Goal: Task Accomplishment & Management: Complete application form

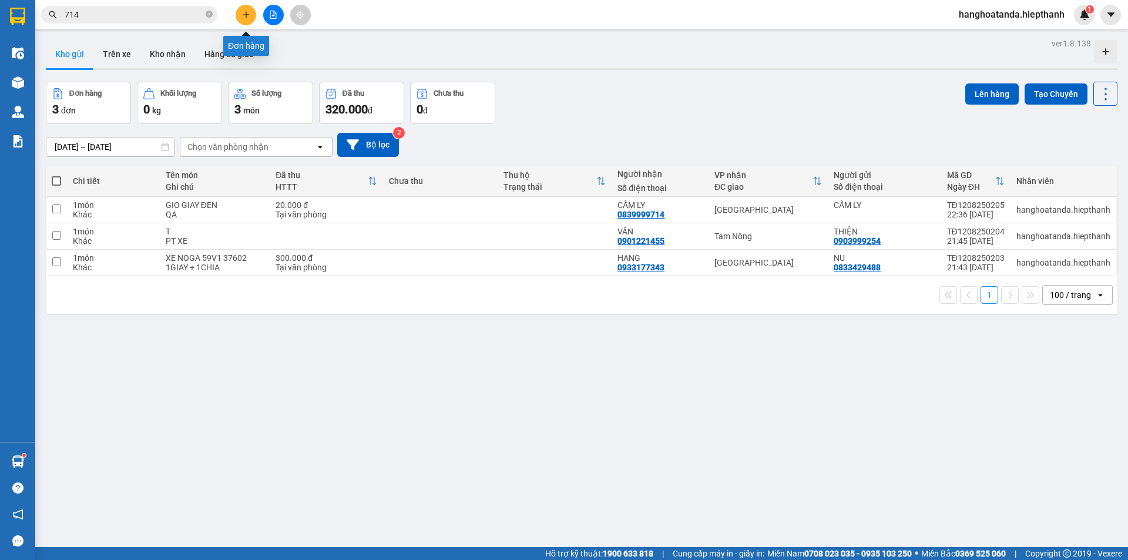
click at [251, 19] on button at bounding box center [246, 15] width 21 height 21
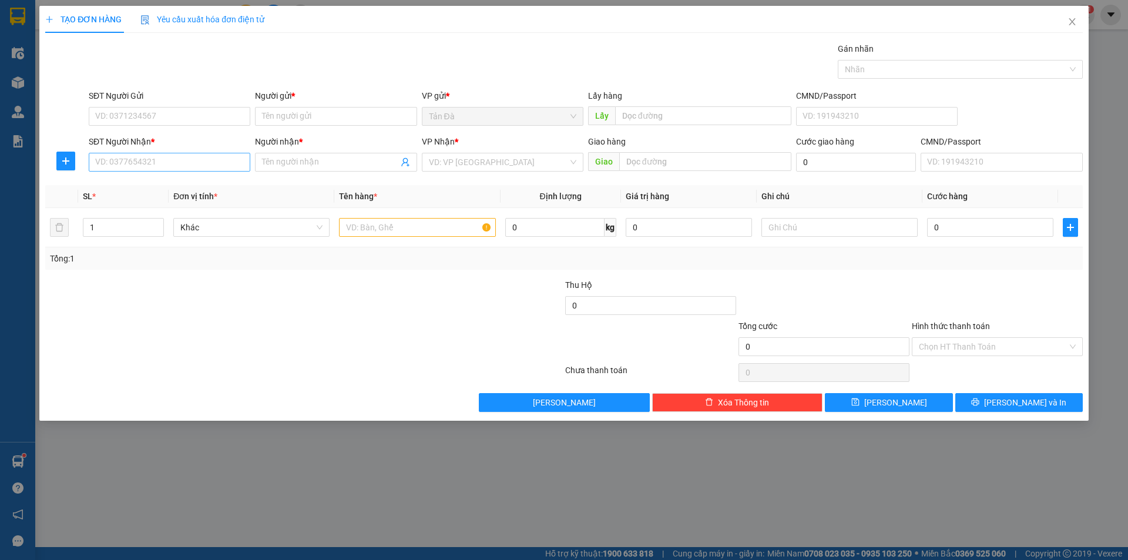
drag, startPoint x: 212, startPoint y: 180, endPoint x: 213, endPoint y: 169, distance: 11.2
click at [212, 179] on div "Transit Pickup Surcharge Ids Transit Deliver Surcharge Ids Transit Deliver Surc…" at bounding box center [563, 227] width 1037 height 370
click at [213, 169] on input "SĐT Người Nhận *" at bounding box center [170, 162] width 162 height 19
click at [155, 182] on div "0376778600 - NGỌC THẢO" at bounding box center [169, 185] width 147 height 13
type input "0376778600"
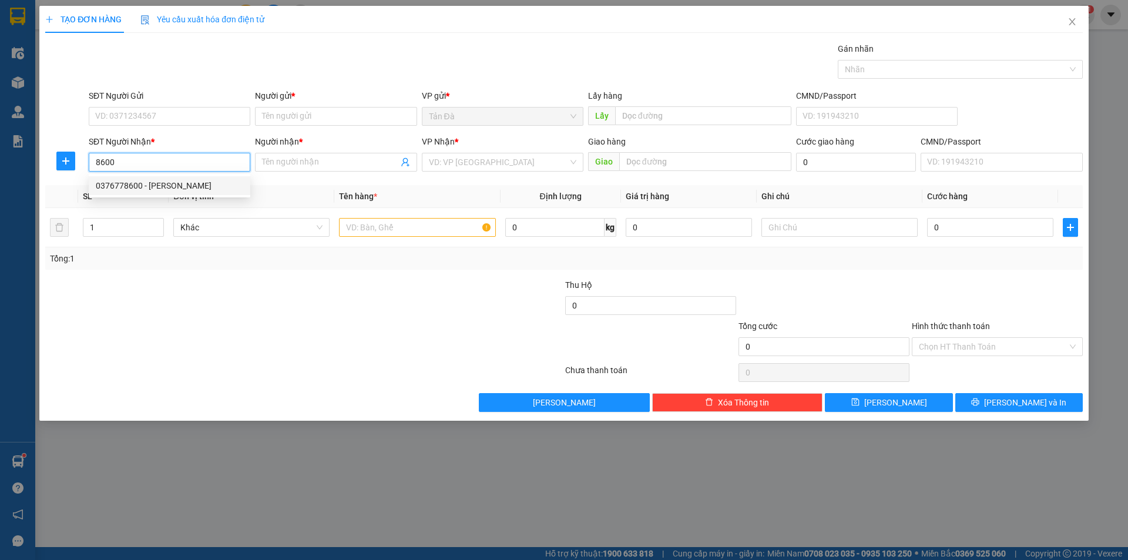
type input "[PERSON_NAME]"
type input "0376778600"
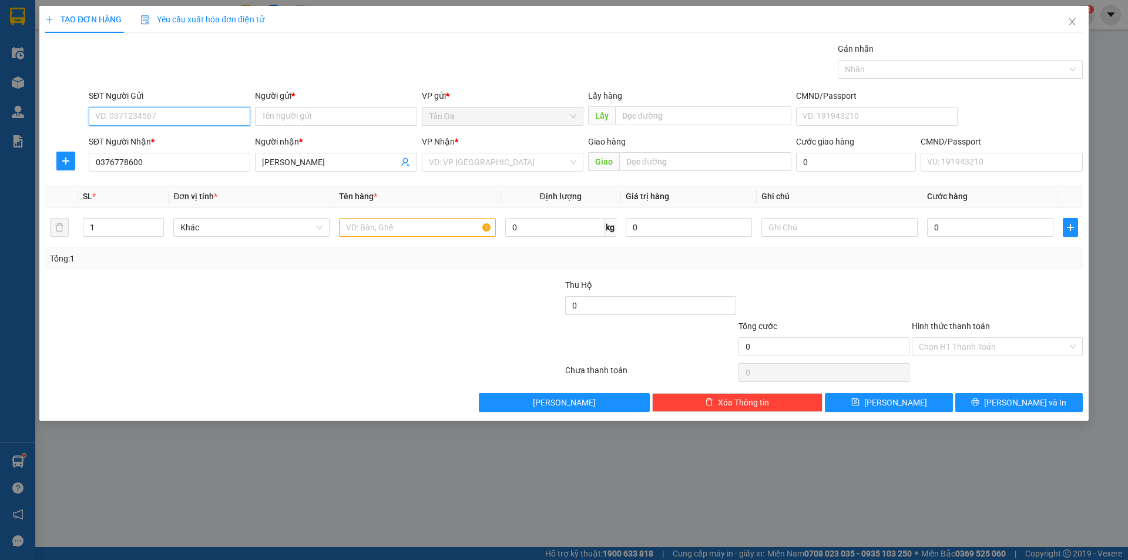
click at [174, 116] on input "SĐT Người Gửi" at bounding box center [170, 116] width 162 height 19
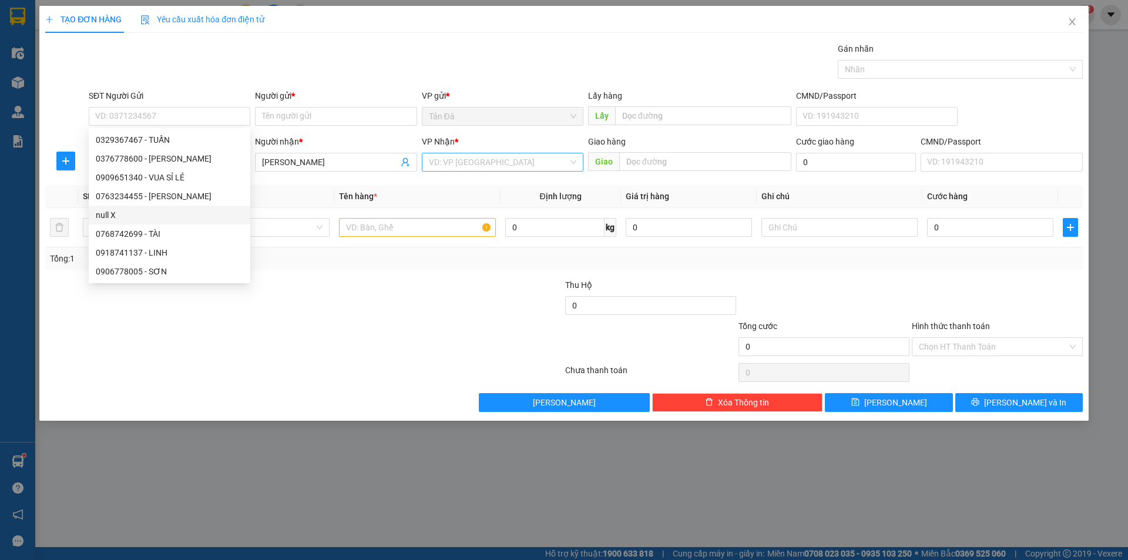
click at [464, 166] on input "search" at bounding box center [498, 162] width 139 height 18
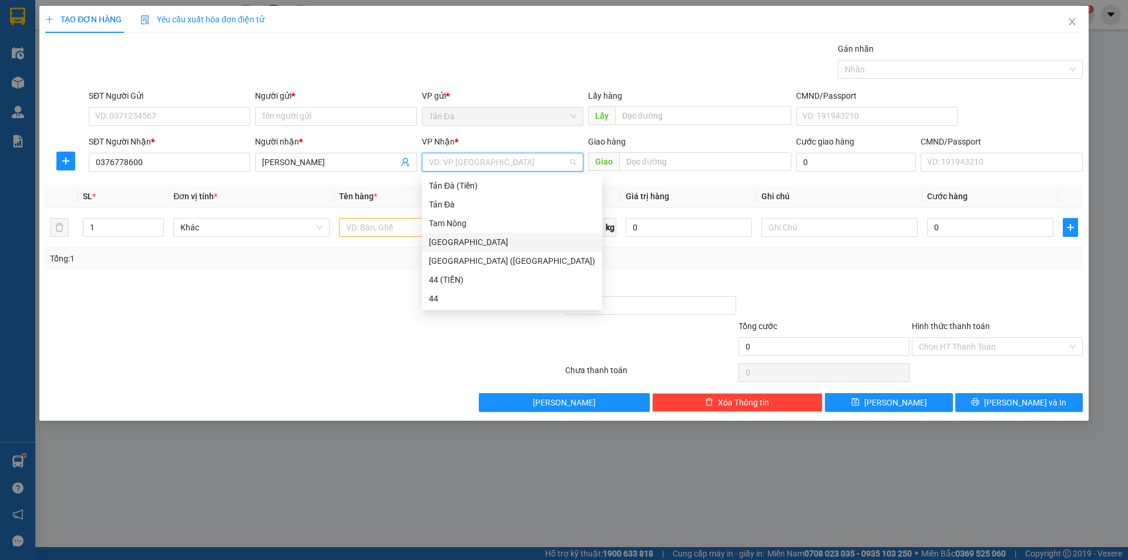
click at [455, 237] on div "[GEOGRAPHIC_DATA]" at bounding box center [512, 242] width 166 height 13
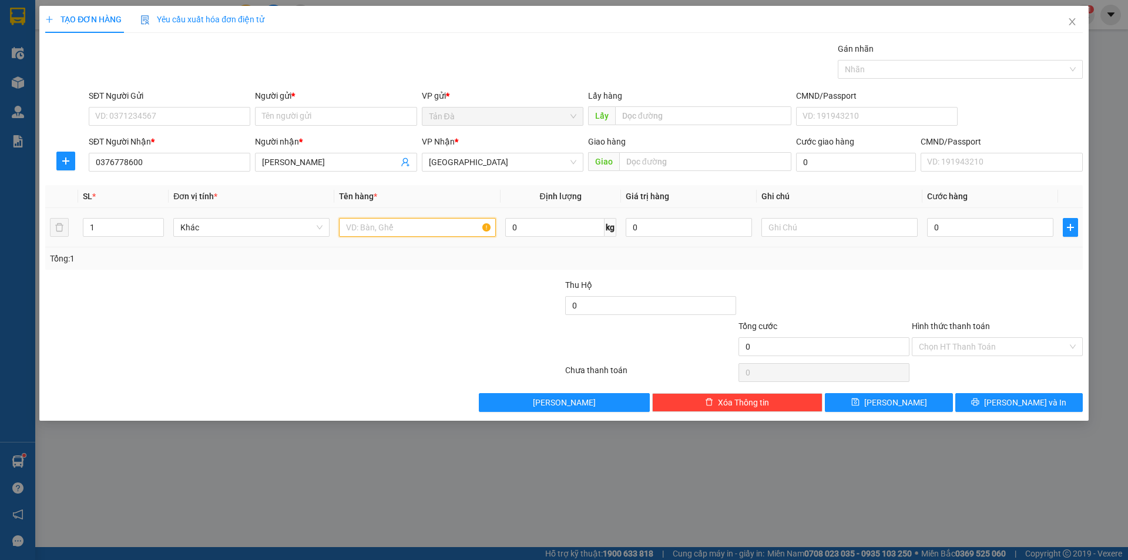
click at [407, 229] on input "text" at bounding box center [417, 227] width 156 height 19
type input "BAO XANH"
click at [870, 219] on input "text" at bounding box center [839, 227] width 156 height 19
click at [247, 231] on span "Khác" at bounding box center [251, 228] width 142 height 18
type input "Q ÁO"
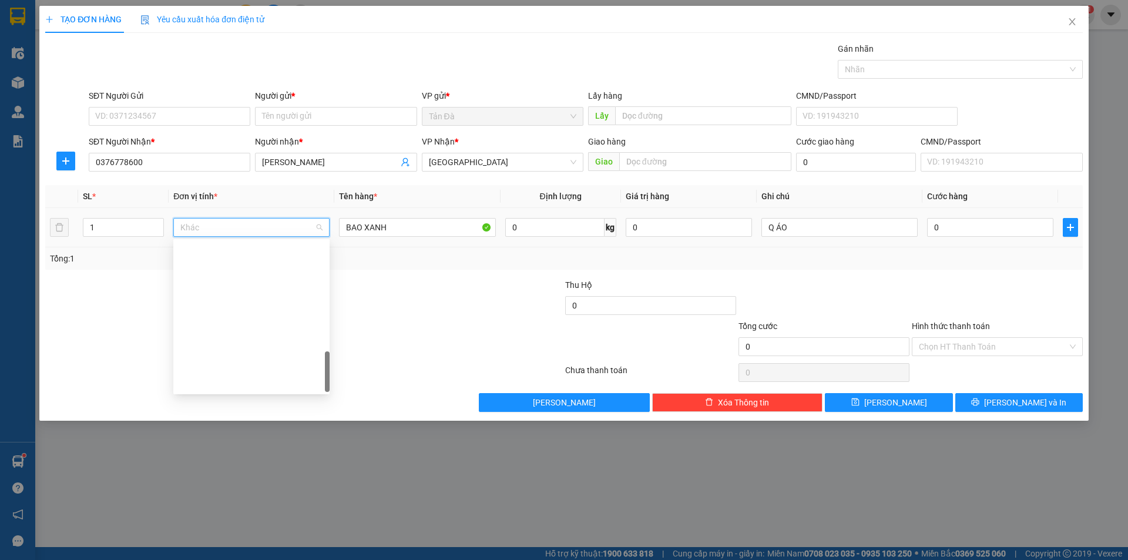
type input "Q"
click at [246, 251] on div "Quần áo" at bounding box center [251, 250] width 142 height 13
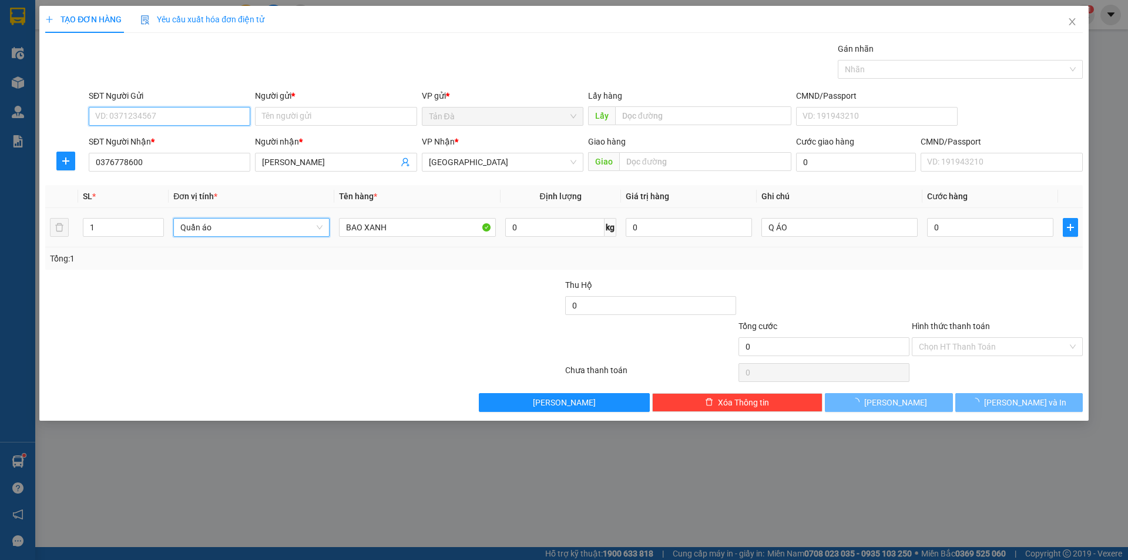
click at [192, 116] on input "SĐT Người Gửi" at bounding box center [170, 116] width 162 height 19
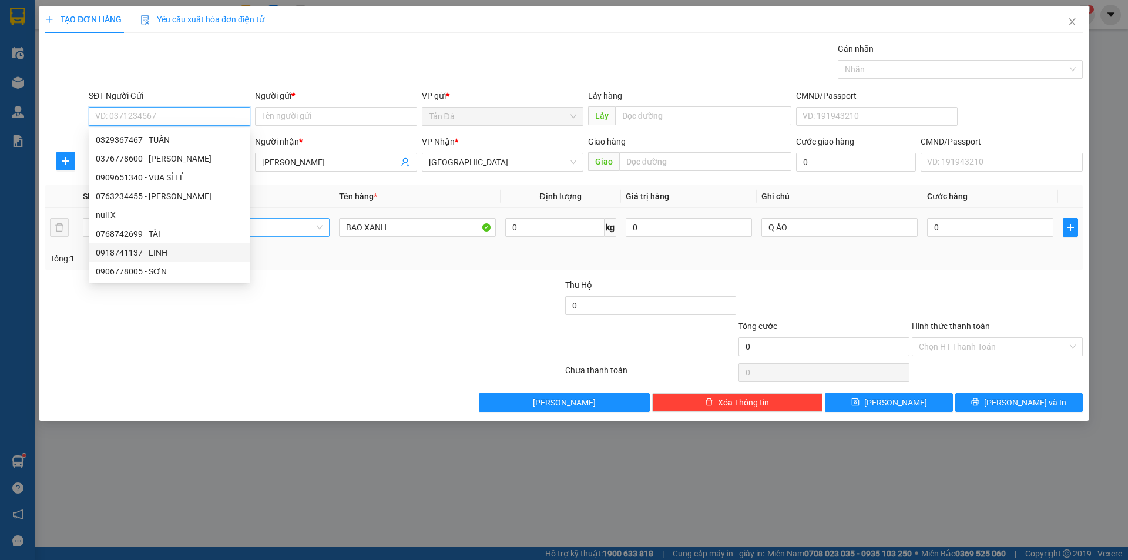
click at [190, 252] on div "0918741137 - LINH" at bounding box center [169, 252] width 147 height 13
type input "0918741137"
type input "LINH"
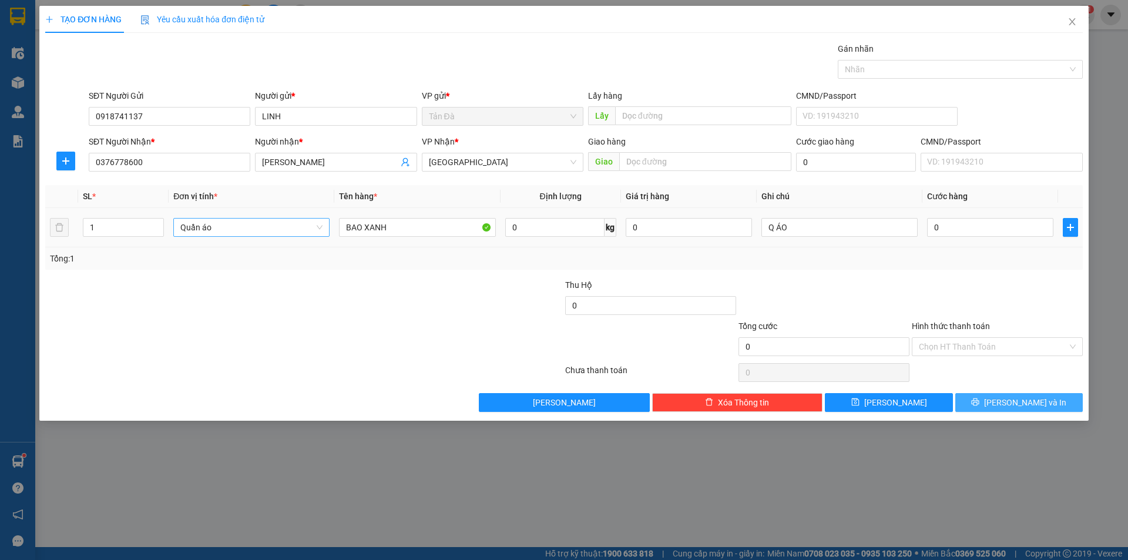
click at [1046, 407] on button "Lưu và In" at bounding box center [1018, 402] width 127 height 19
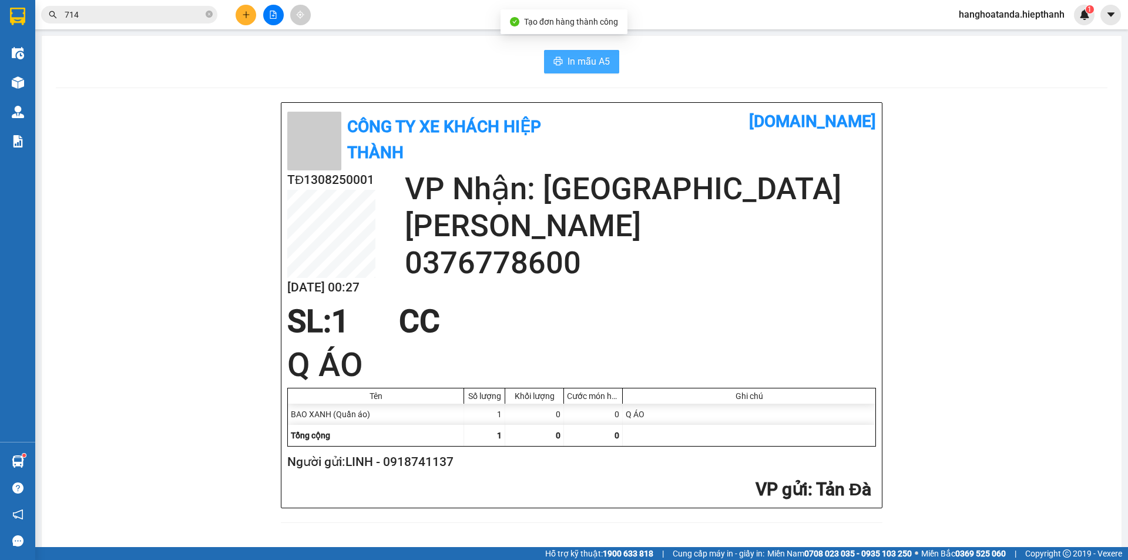
click at [597, 69] on span "In mẫu A5" at bounding box center [588, 61] width 42 height 15
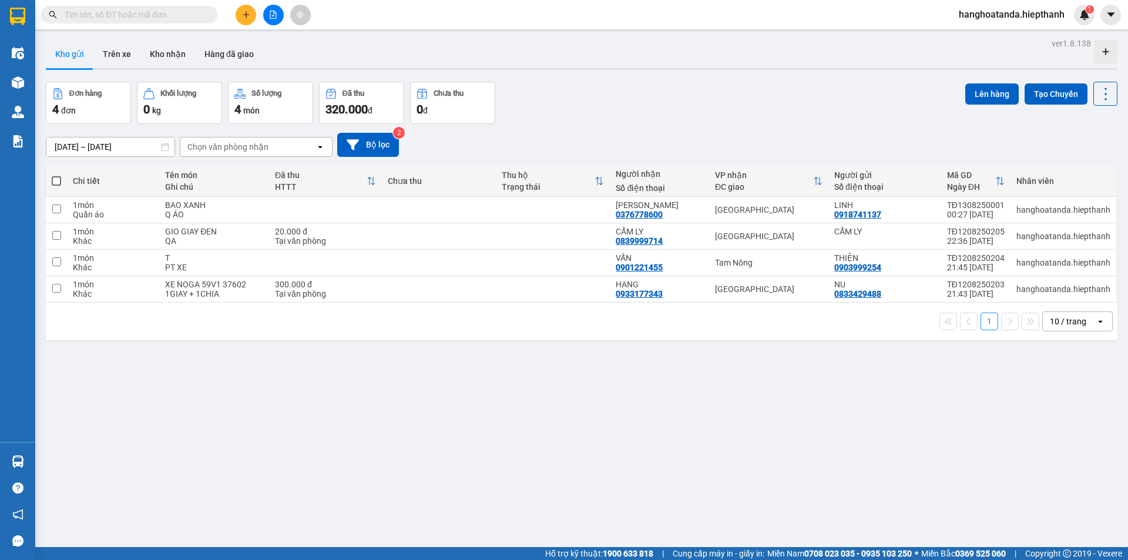
click at [55, 176] on span at bounding box center [56, 180] width 9 height 9
click at [56, 175] on input "checkbox" at bounding box center [56, 175] width 0 height 0
checkbox input "true"
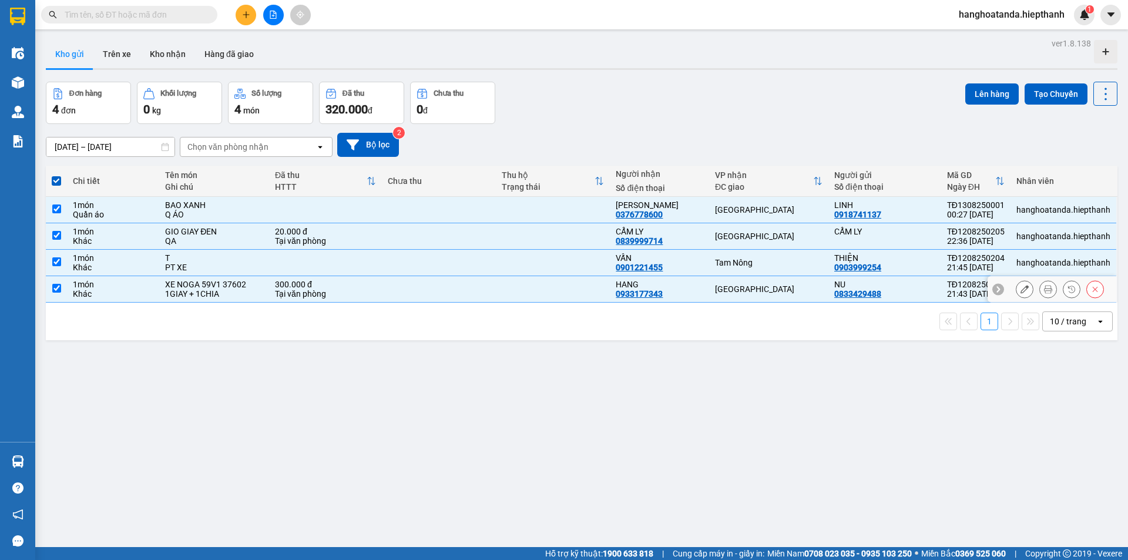
click at [56, 286] on input "checkbox" at bounding box center [56, 288] width 9 height 9
checkbox input "false"
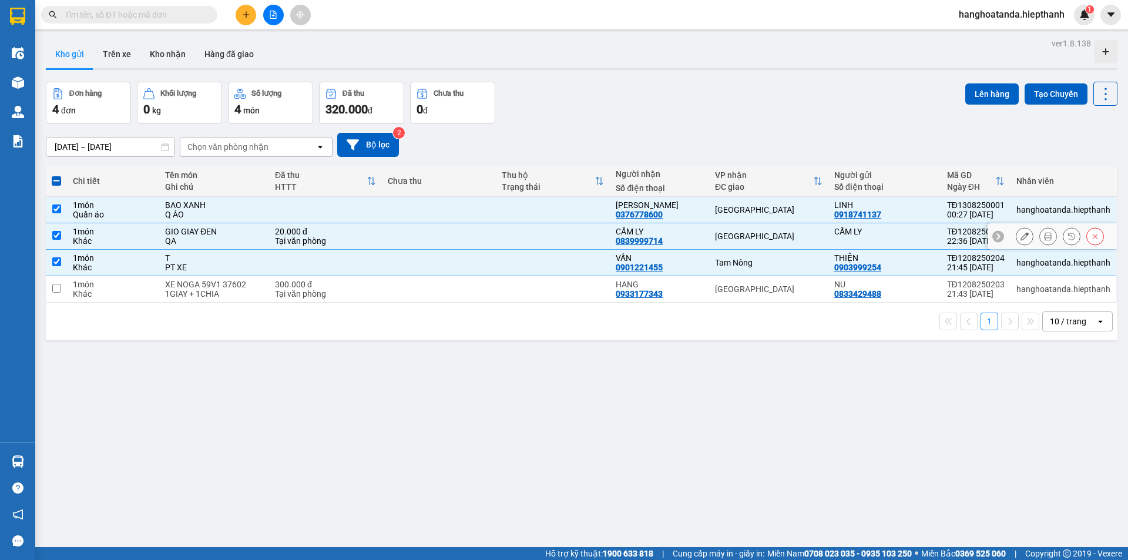
click at [53, 233] on input "checkbox" at bounding box center [56, 235] width 9 height 9
checkbox input "false"
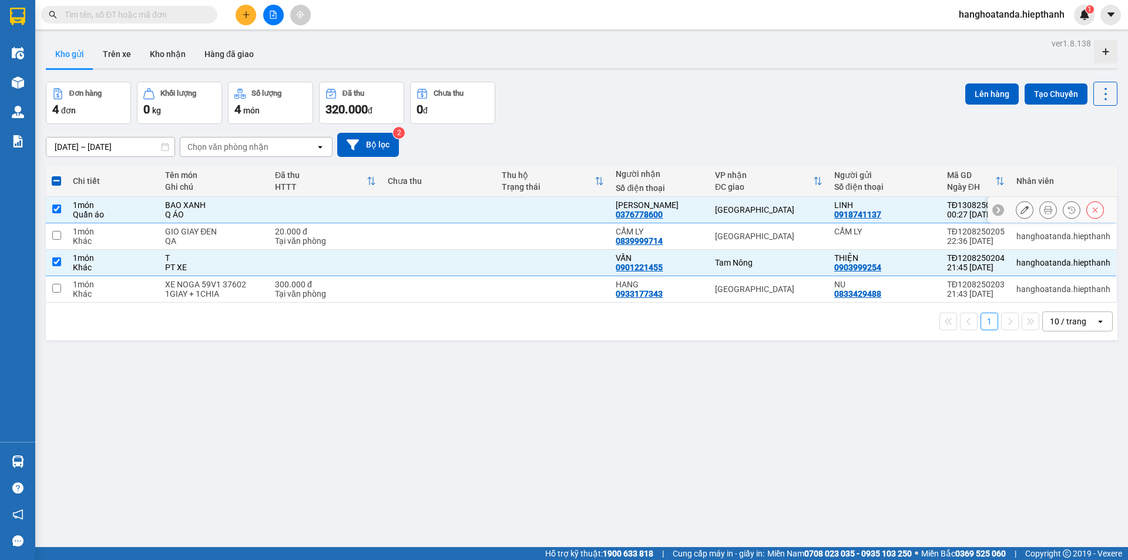
click at [56, 206] on input "checkbox" at bounding box center [56, 208] width 9 height 9
checkbox input "false"
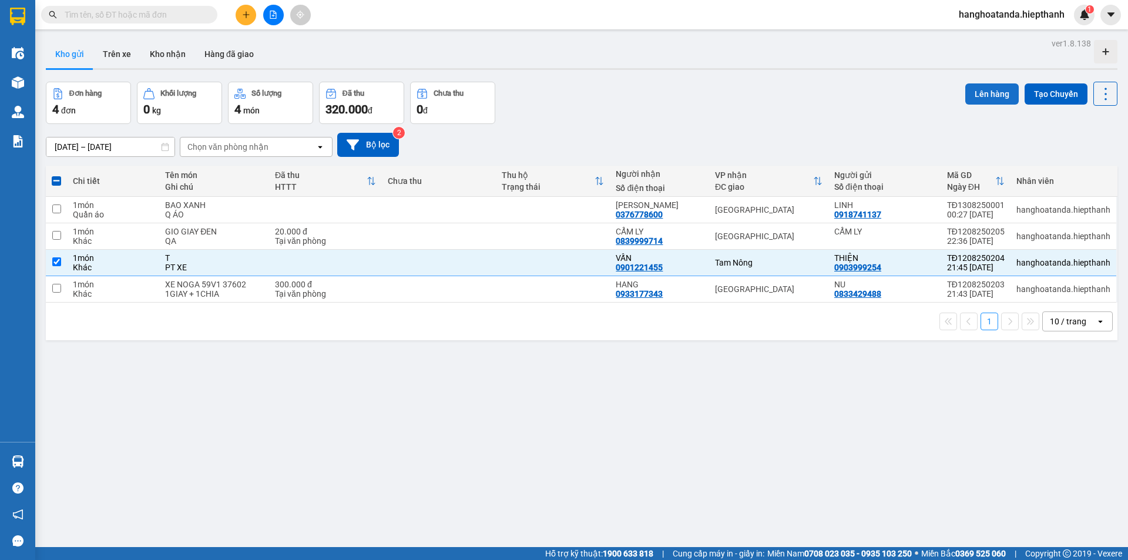
click at [986, 92] on button "Lên hàng" at bounding box center [991, 93] width 53 height 21
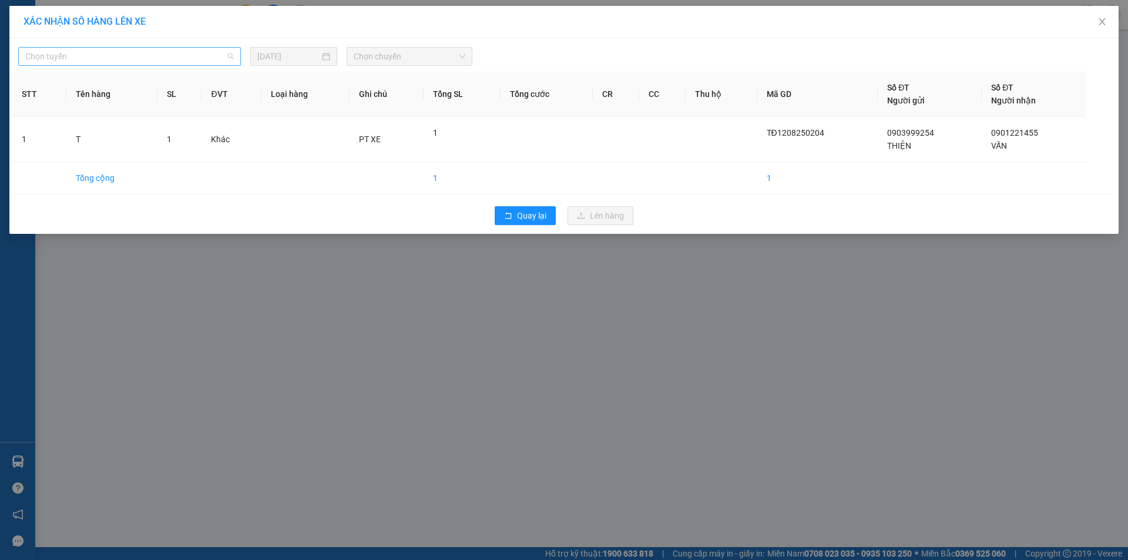
click at [157, 59] on span "Chọn tuyến" at bounding box center [129, 57] width 209 height 18
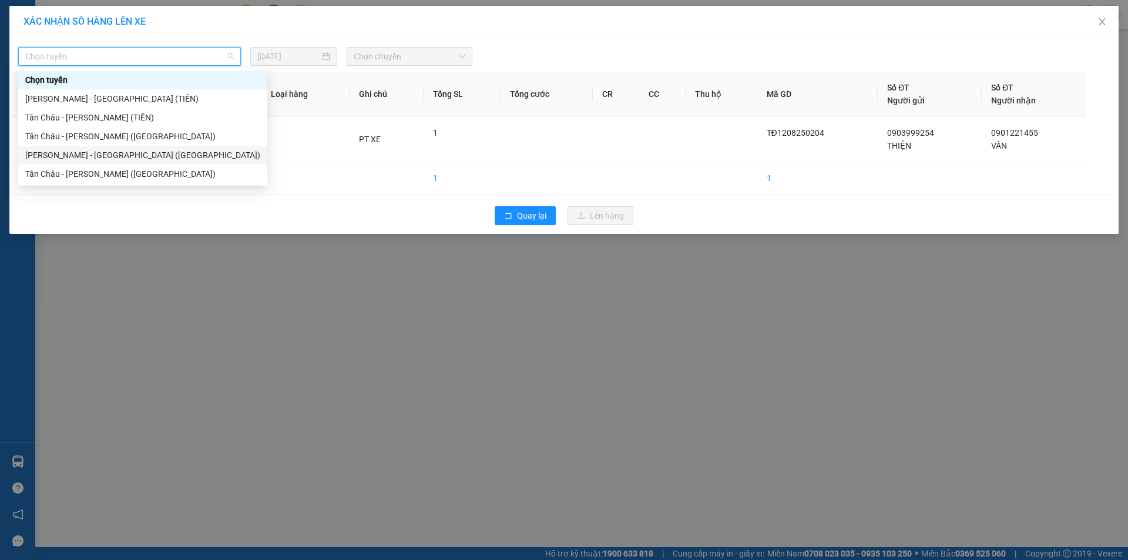
click at [115, 150] on div "[PERSON_NAME] - [GEOGRAPHIC_DATA] ([GEOGRAPHIC_DATA])" at bounding box center [142, 155] width 235 height 13
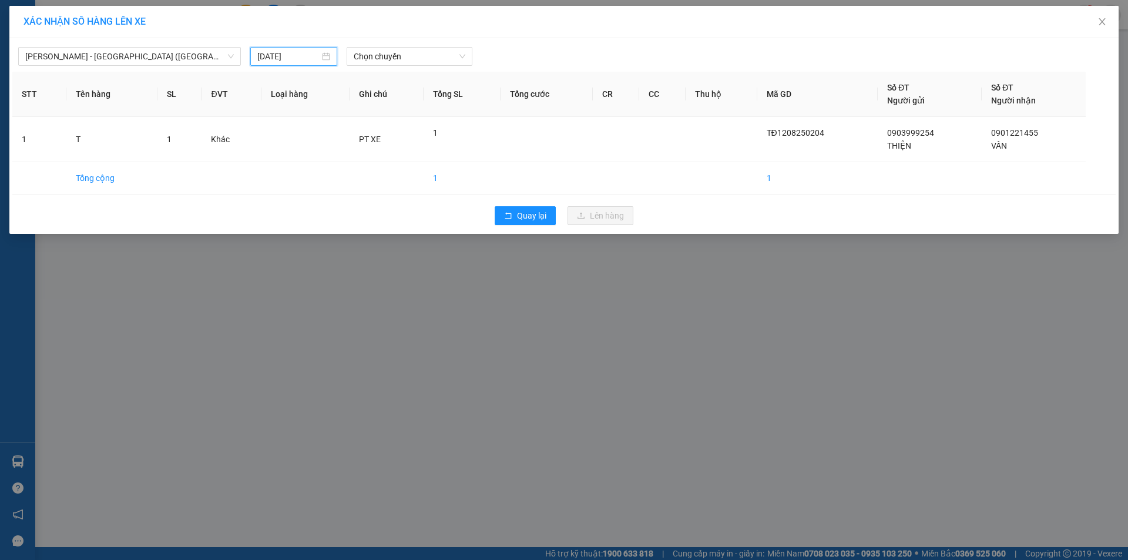
click at [290, 55] on input "[DATE]" at bounding box center [288, 56] width 62 height 13
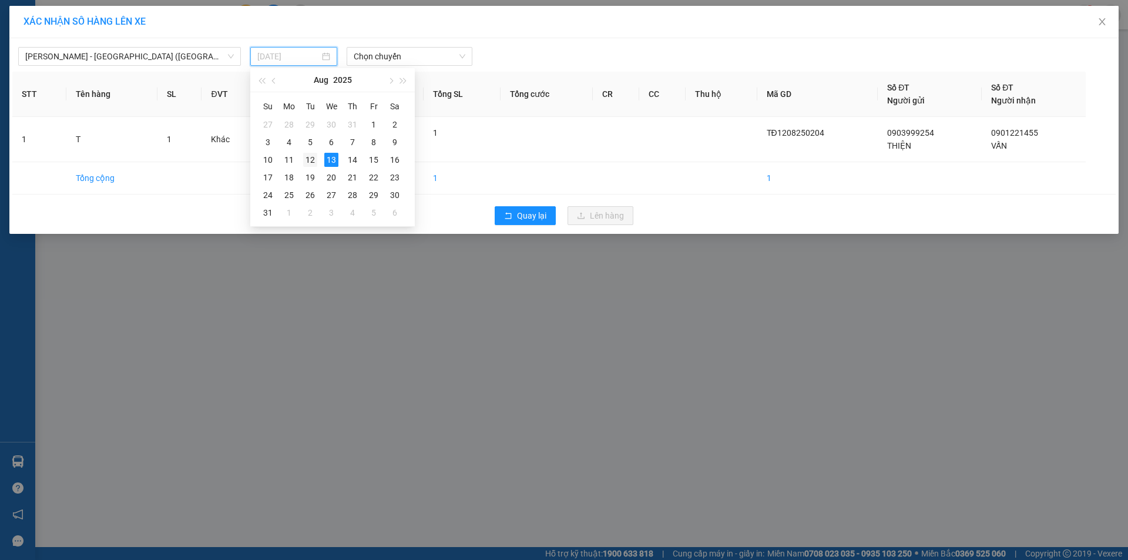
click at [309, 155] on div "12" at bounding box center [310, 160] width 14 height 14
type input "[DATE]"
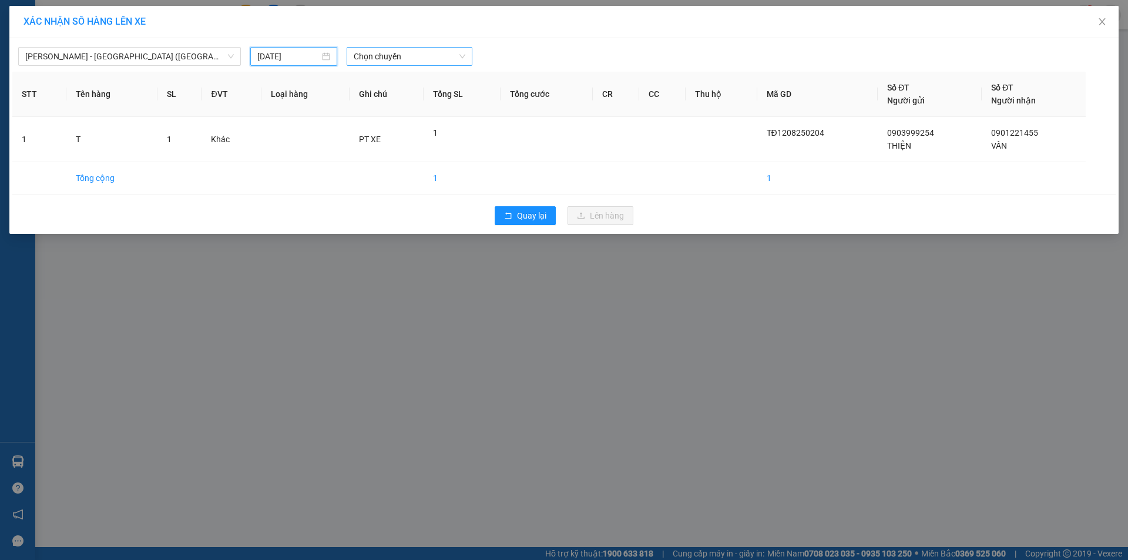
click at [399, 59] on span "Chọn chuyến" at bounding box center [410, 57] width 112 height 18
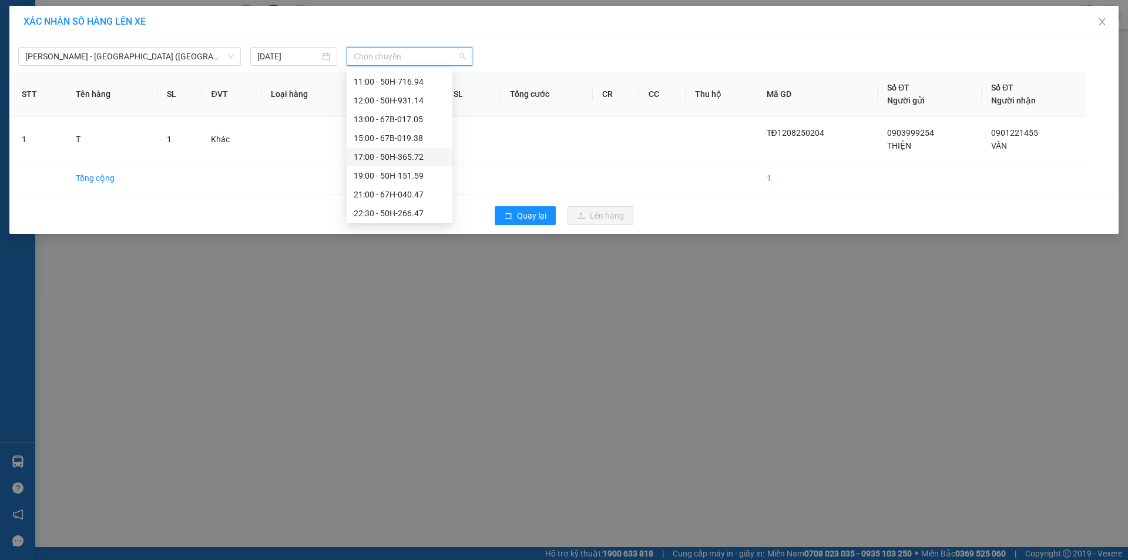
scroll to position [75, 0]
click at [401, 207] on div "22:30 - 50H-266.47" at bounding box center [400, 211] width 92 height 13
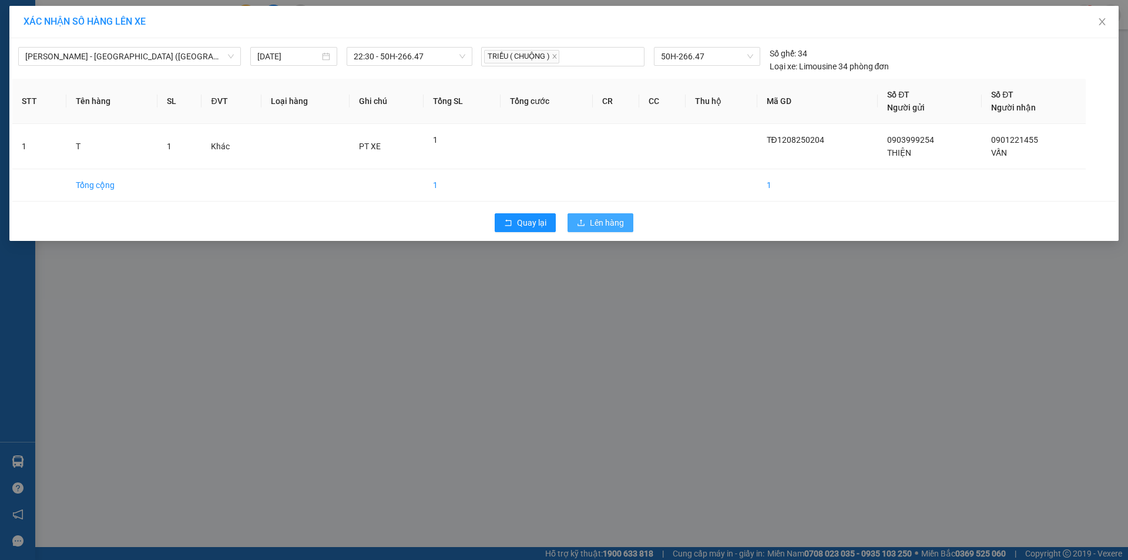
click at [596, 223] on span "Lên hàng" at bounding box center [607, 222] width 34 height 13
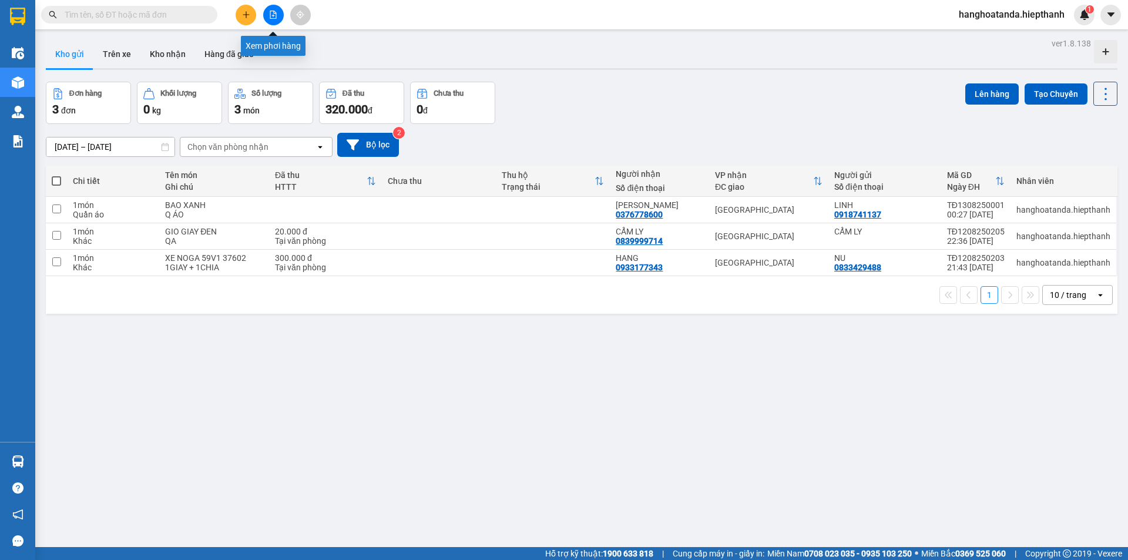
click at [272, 12] on icon "file-add" at bounding box center [273, 15] width 8 height 8
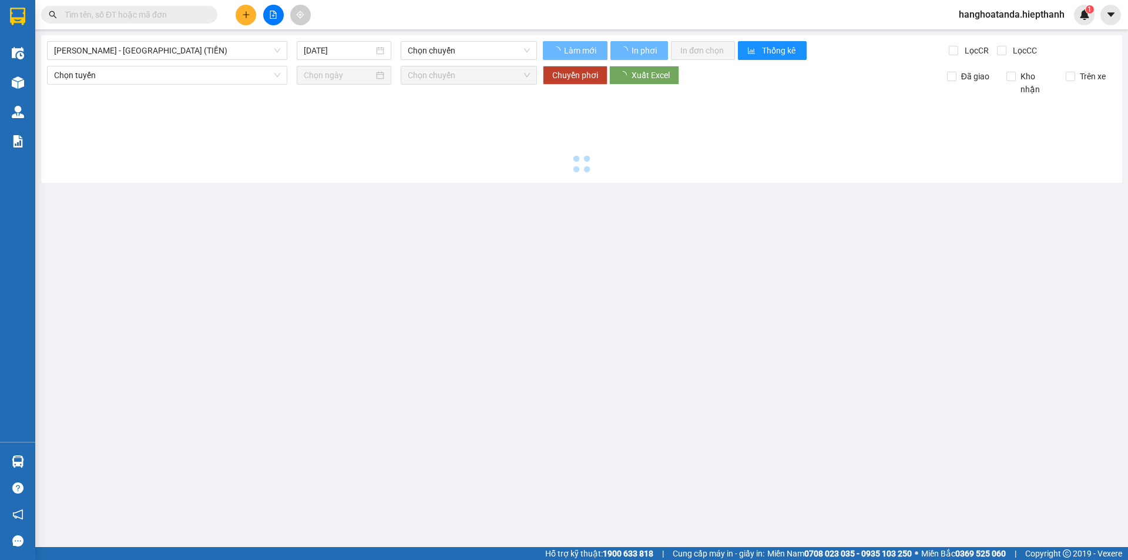
type input "[DATE]"
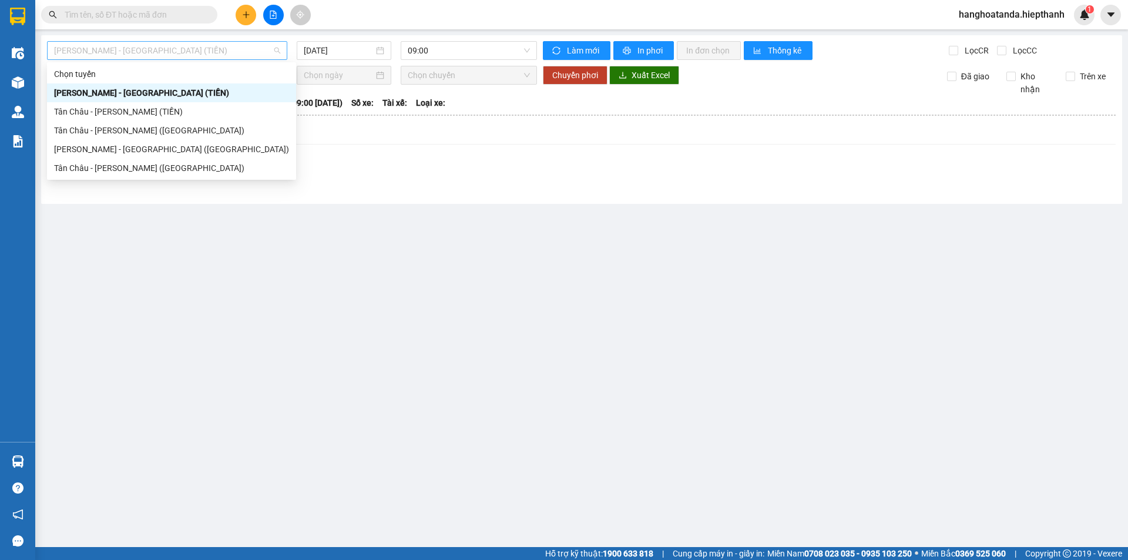
click at [167, 49] on span "[PERSON_NAME] - [GEOGRAPHIC_DATA] (TIỀN)" at bounding box center [167, 51] width 226 height 18
click at [156, 162] on div "Tân Châu - [PERSON_NAME] ([GEOGRAPHIC_DATA])" at bounding box center [171, 168] width 235 height 13
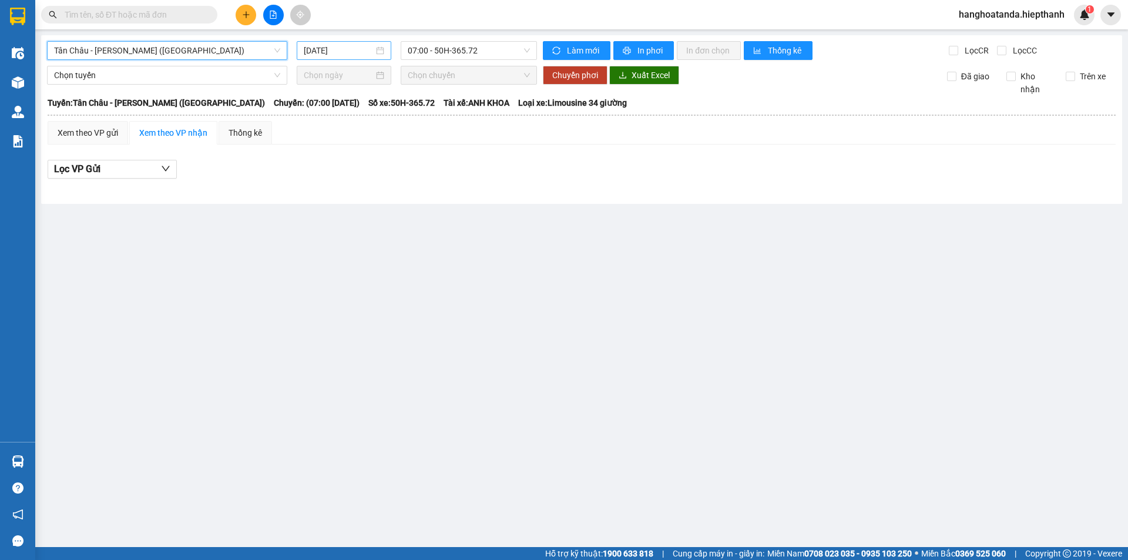
click at [354, 54] on input "[DATE]" at bounding box center [339, 50] width 70 height 13
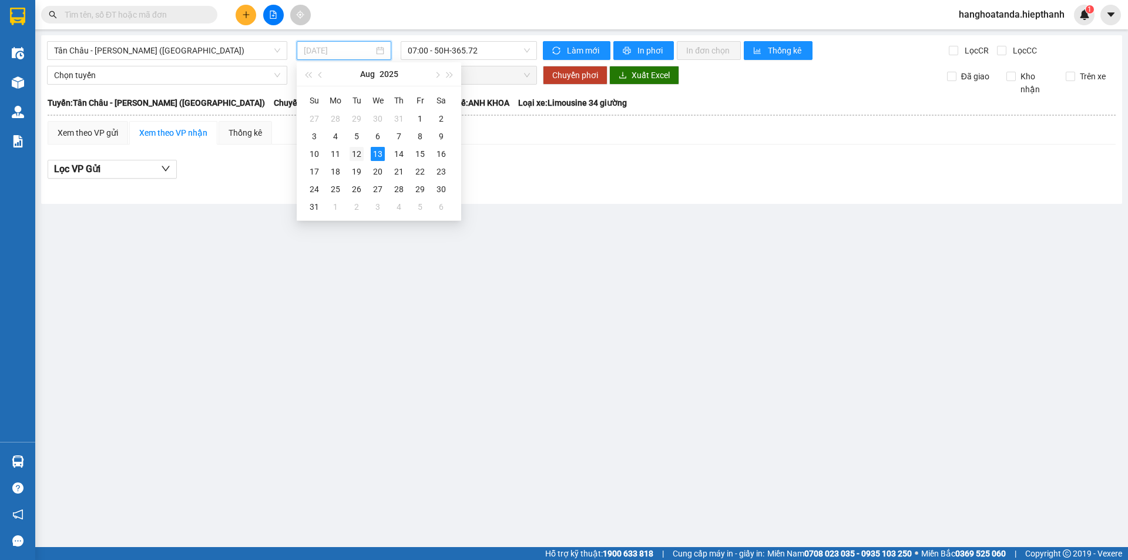
click at [355, 152] on div "12" at bounding box center [357, 154] width 14 height 14
type input "[DATE]"
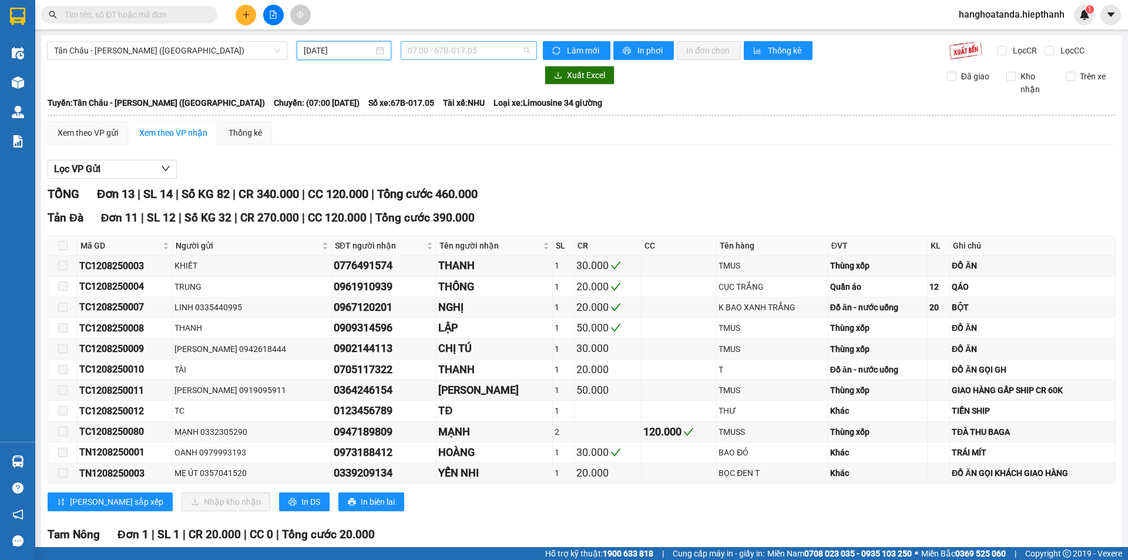
click at [451, 52] on span "07:00 - 67B-017.05" at bounding box center [469, 51] width 122 height 18
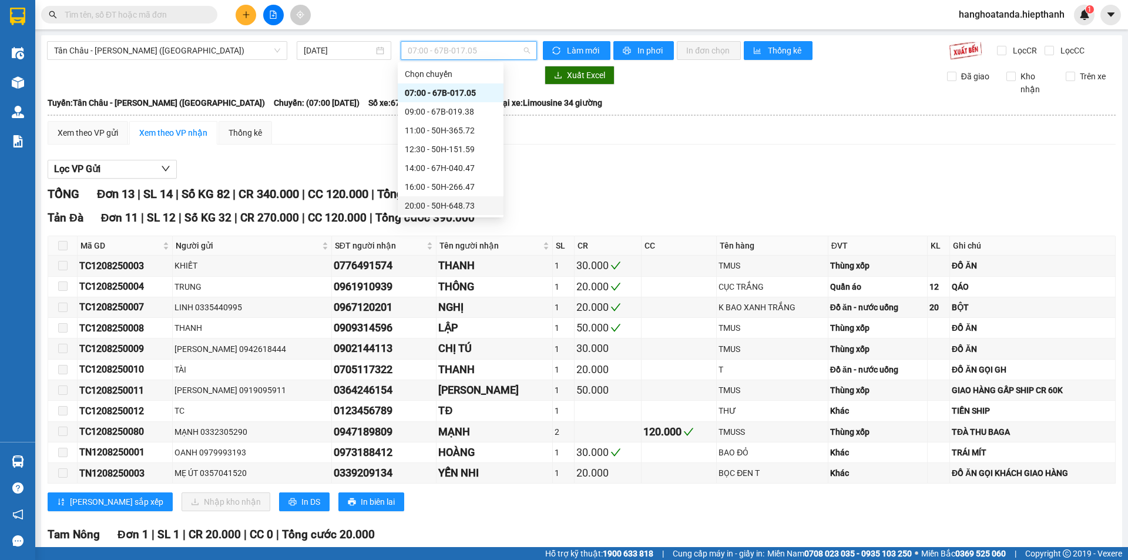
click at [452, 202] on div "20:00 - 50H-648.73" at bounding box center [451, 205] width 92 height 13
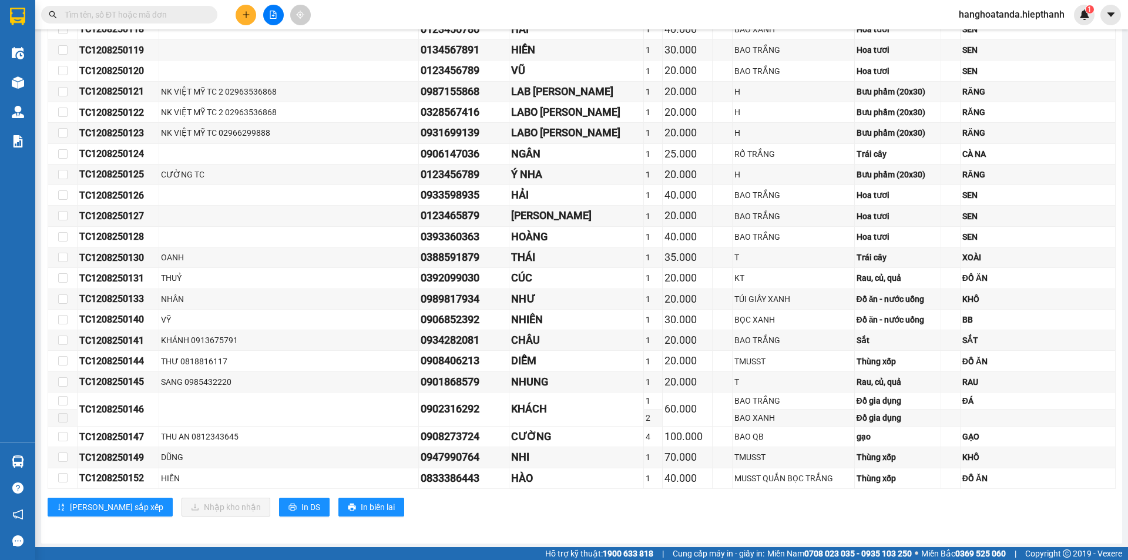
scroll to position [508, 0]
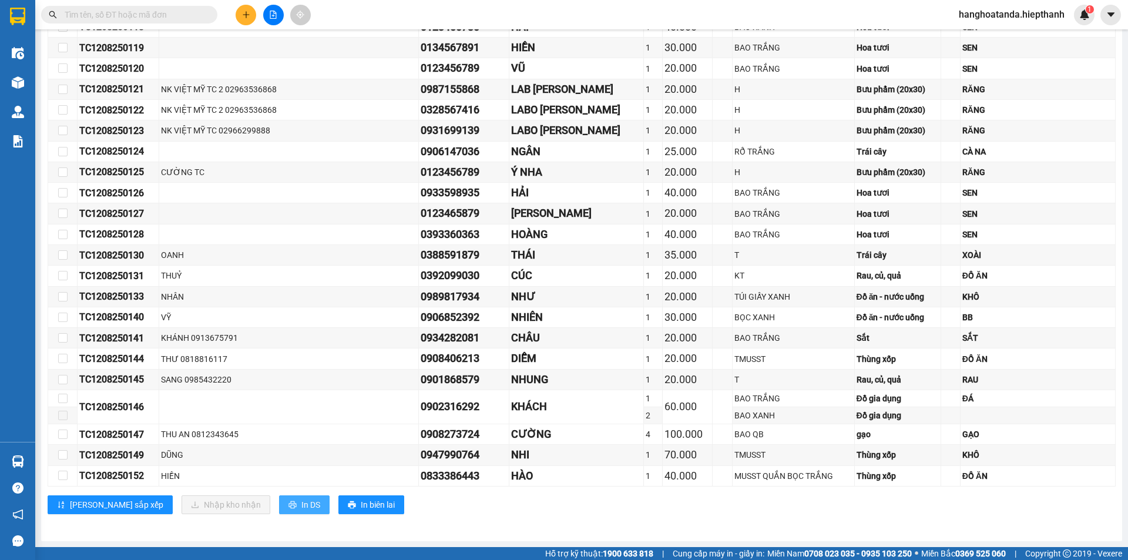
click at [301, 503] on span "In DS" at bounding box center [310, 504] width 19 height 13
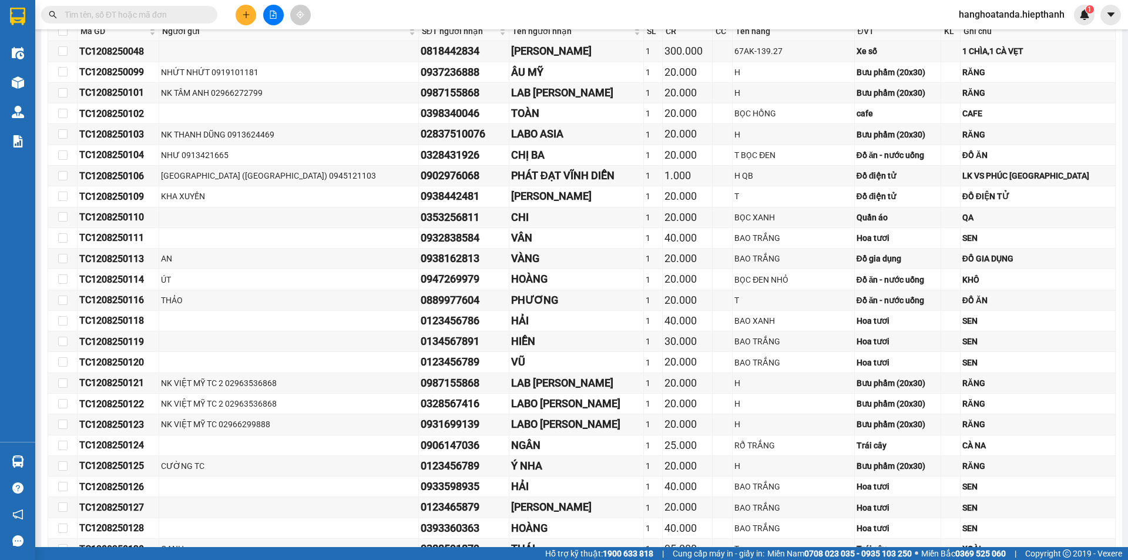
scroll to position [0, 0]
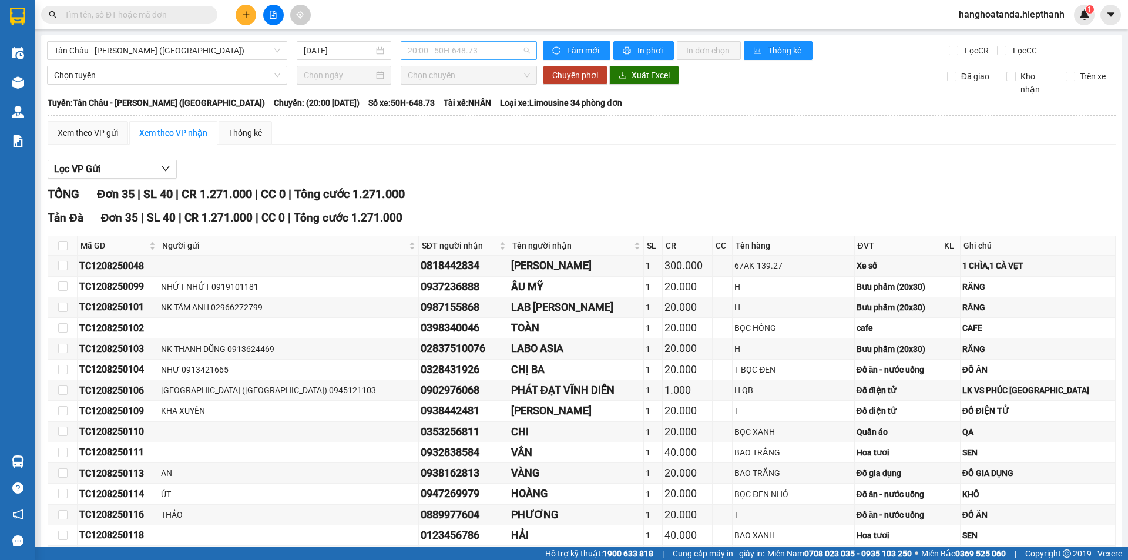
click at [483, 53] on span "20:00 - 50H-648.73" at bounding box center [469, 51] width 122 height 18
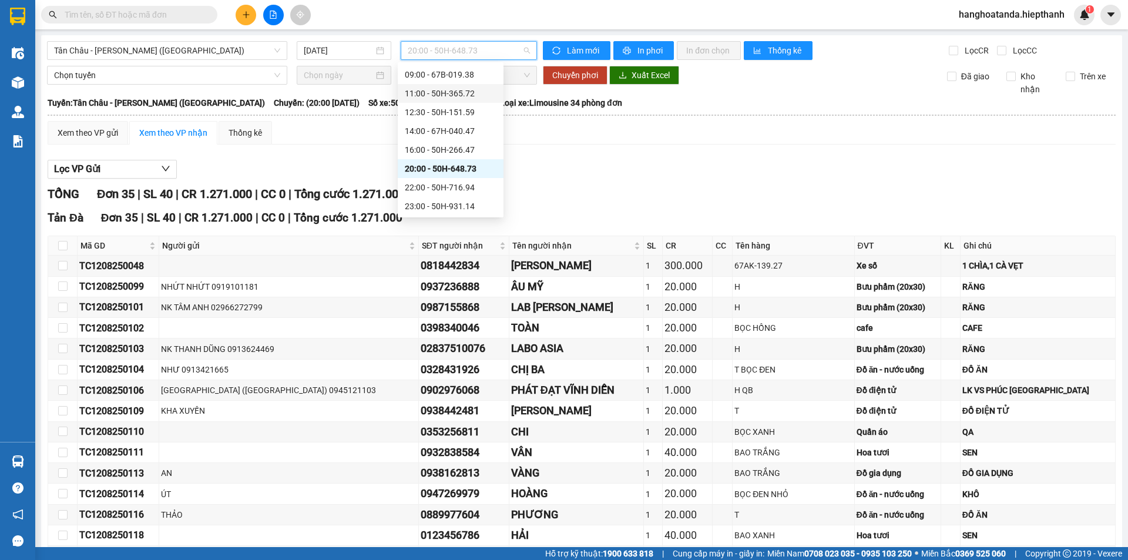
scroll to position [59, 0]
click at [451, 163] on div "22:00 - 50H-716.94" at bounding box center [451, 165] width 92 height 13
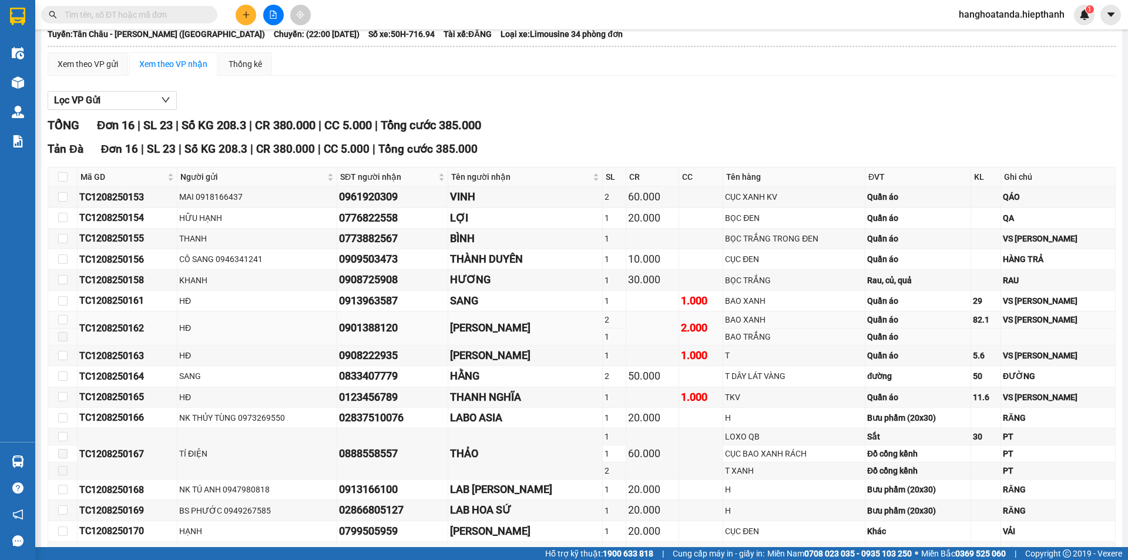
scroll to position [145, 0]
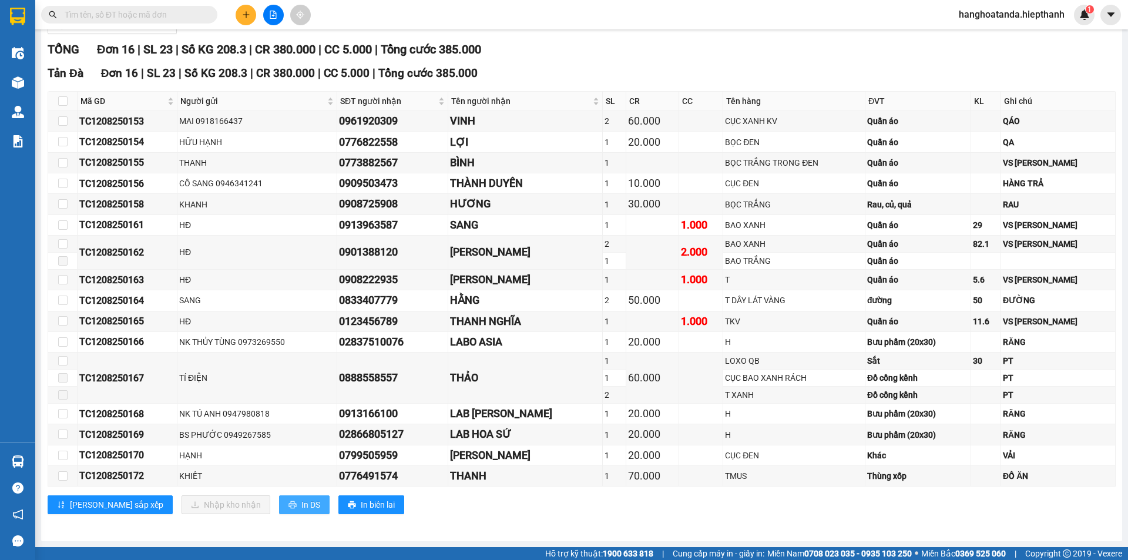
click at [301, 505] on span "In DS" at bounding box center [310, 504] width 19 height 13
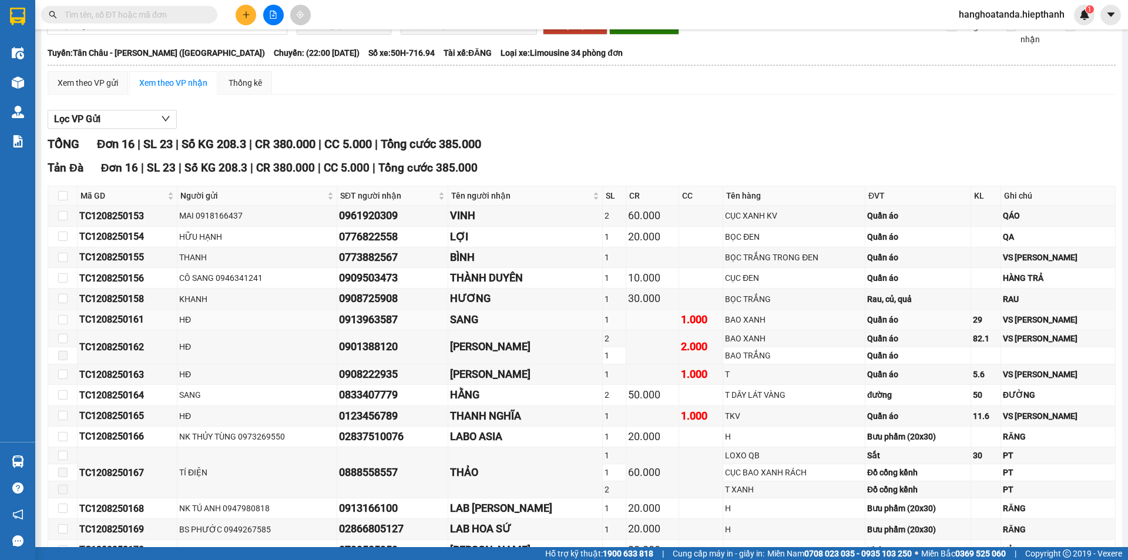
scroll to position [0, 0]
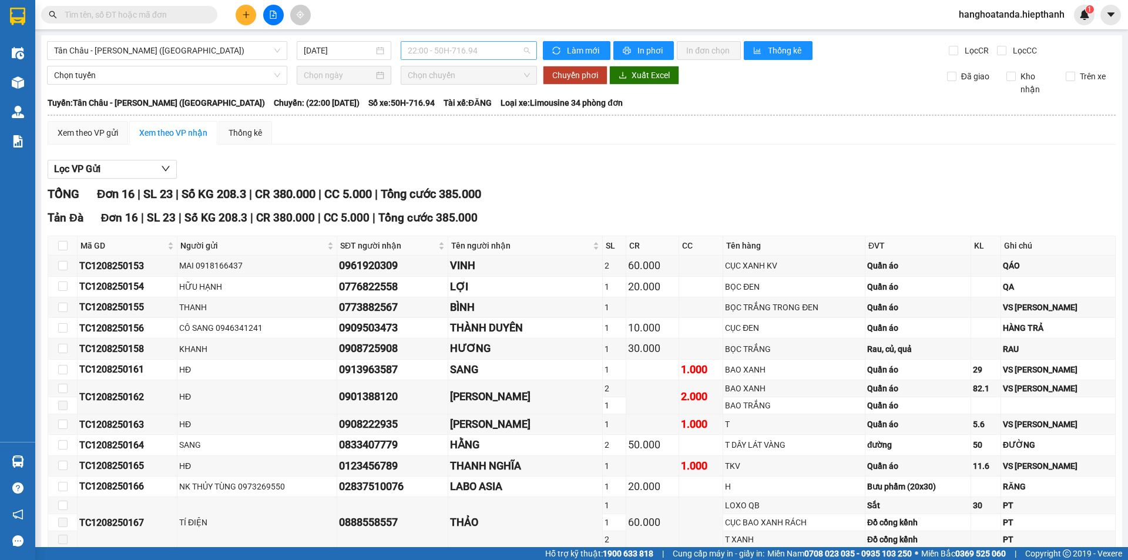
click at [476, 52] on span "22:00 - 50H-716.94" at bounding box center [469, 51] width 122 height 18
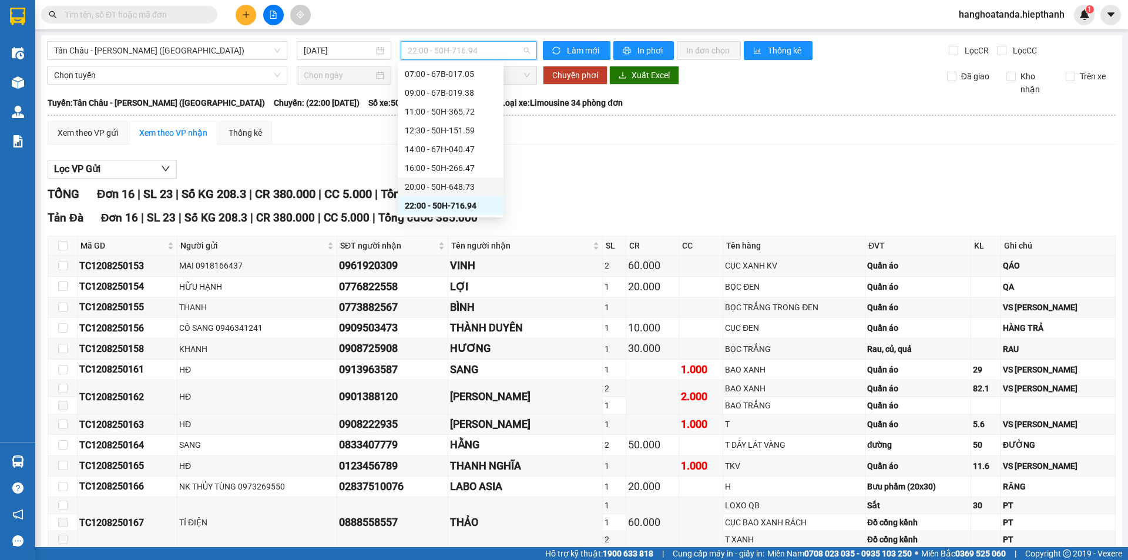
click at [462, 184] on div "20:00 - 50H-648.73" at bounding box center [451, 186] width 92 height 13
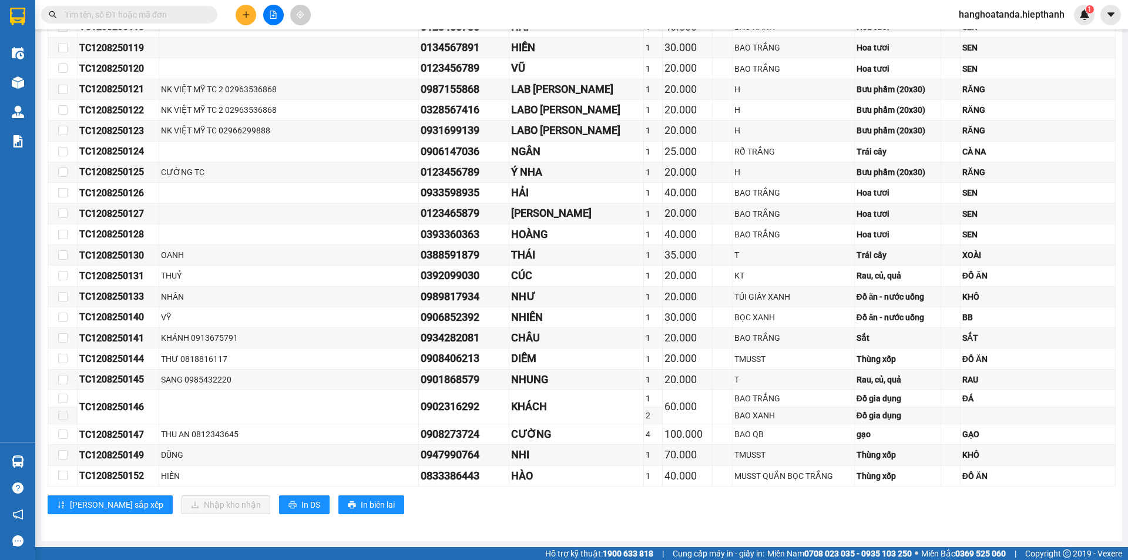
scroll to position [30, 0]
